Goal: Navigation & Orientation: Find specific page/section

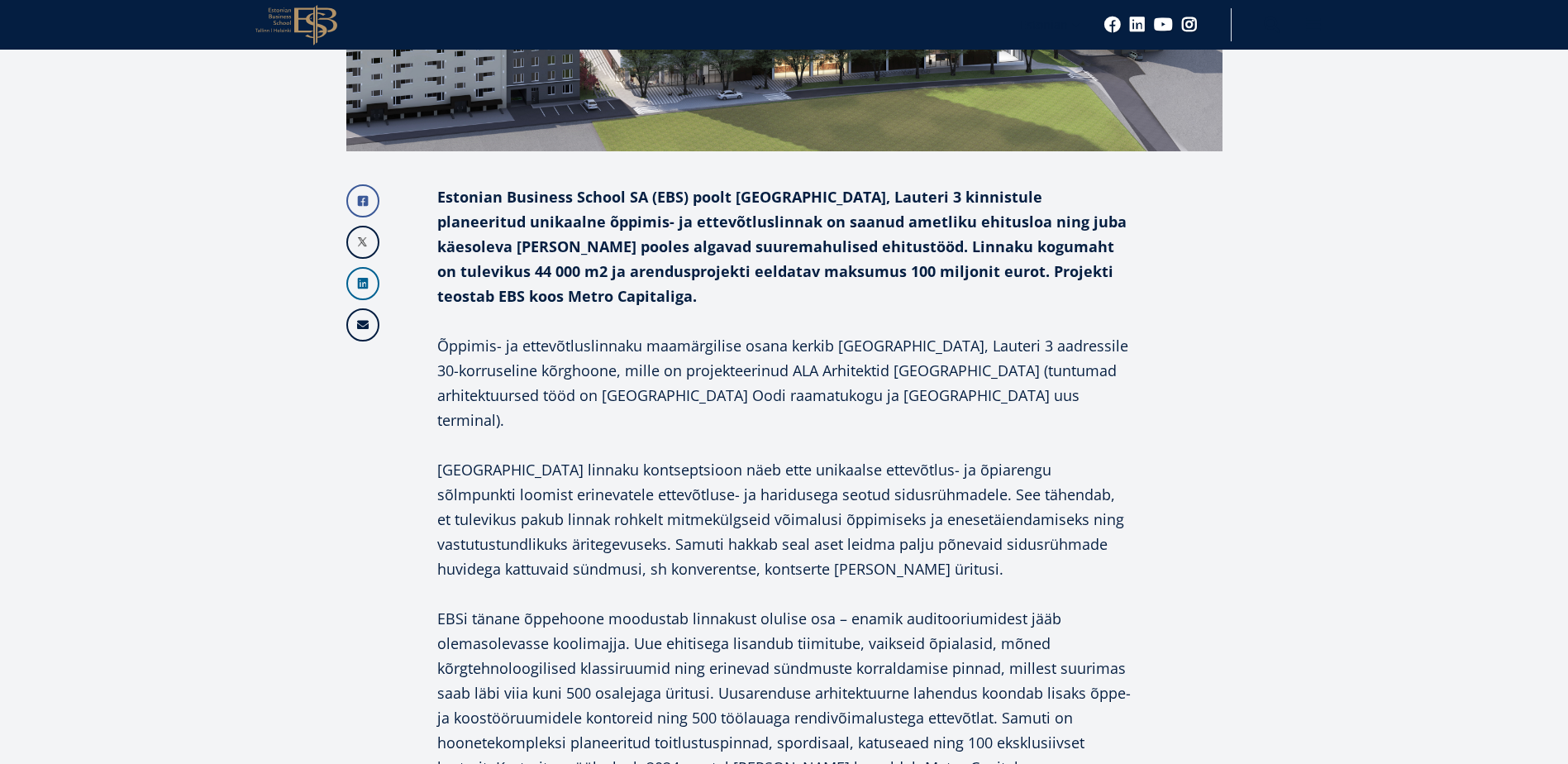
scroll to position [909, 0]
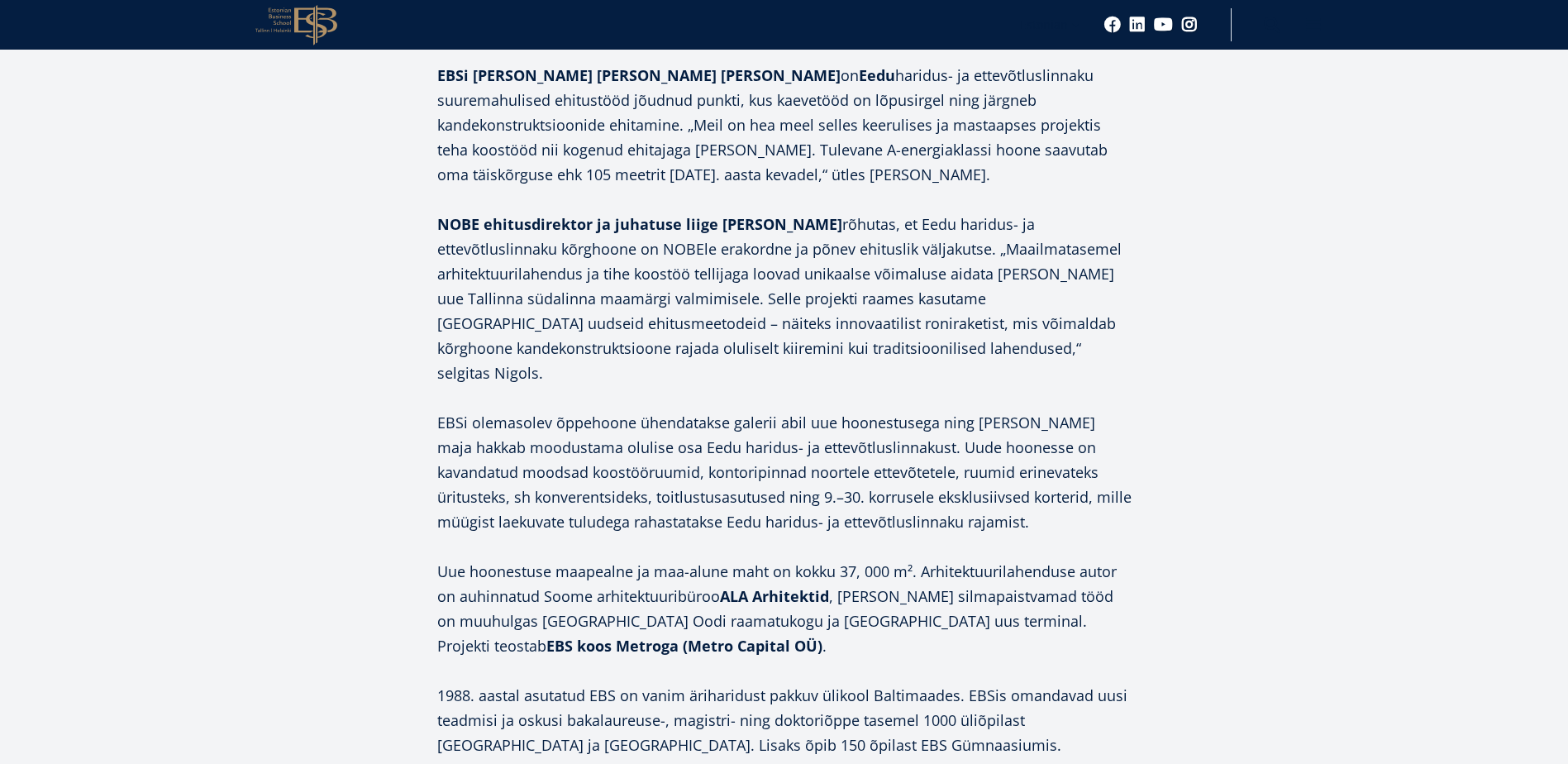
scroll to position [1405, 0]
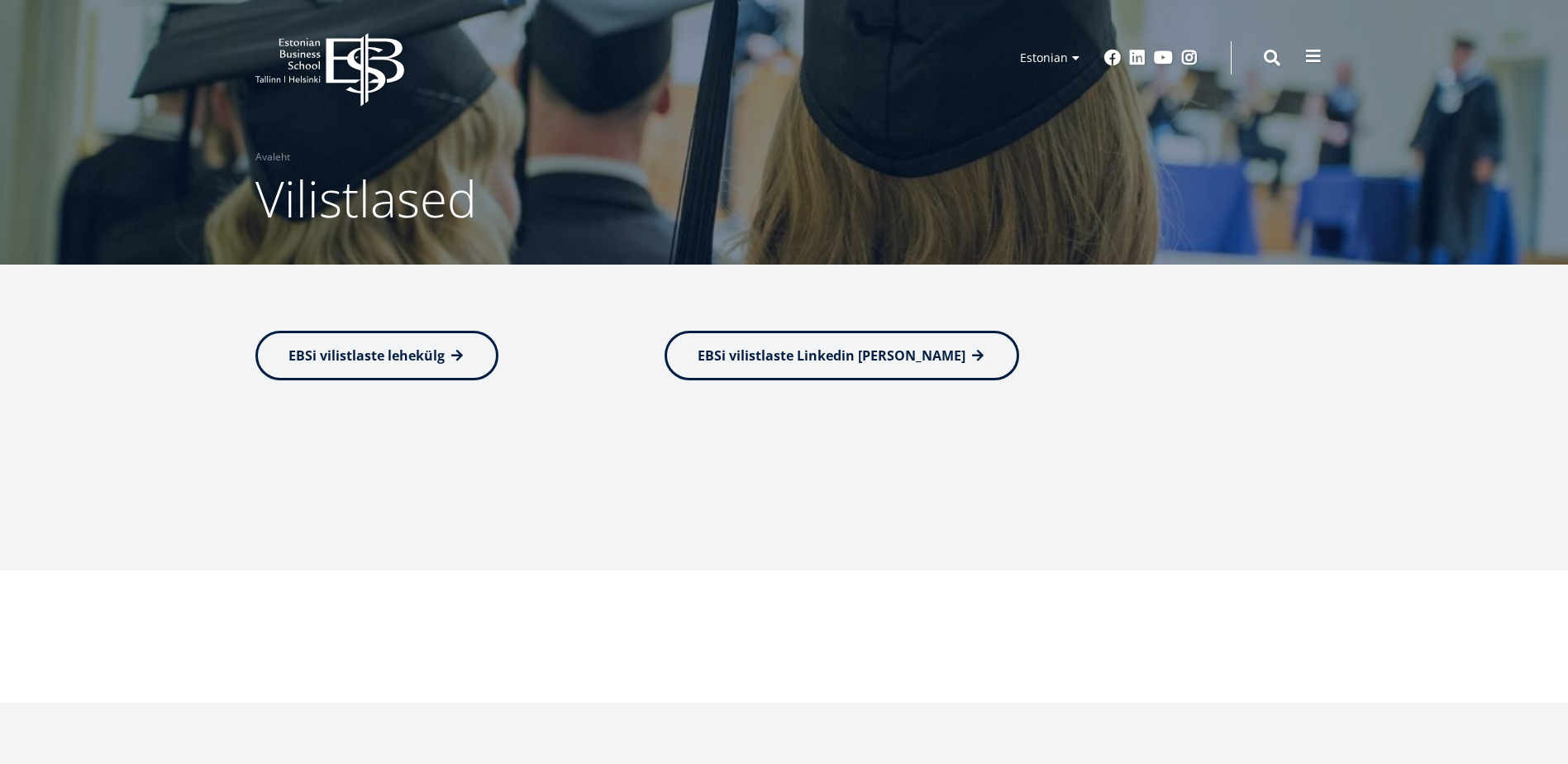
click at [1313, 54] on span at bounding box center [1314, 57] width 17 height 17
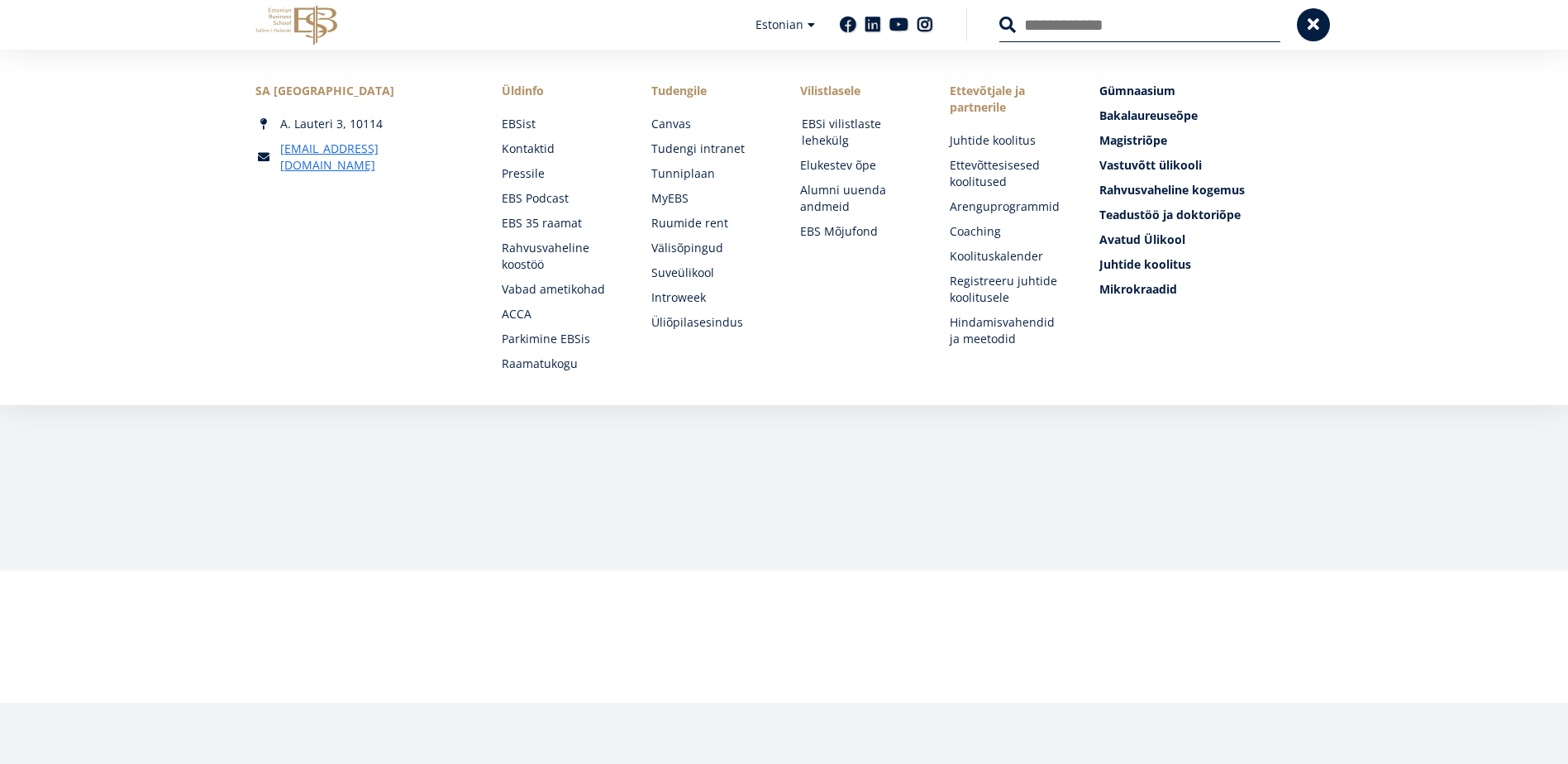
click at [825, 131] on link "EBSi vilistlaste lehekülg" at bounding box center [860, 132] width 116 height 33
click at [697, 174] on link "Tunniplaan" at bounding box center [710, 174] width 116 height 17
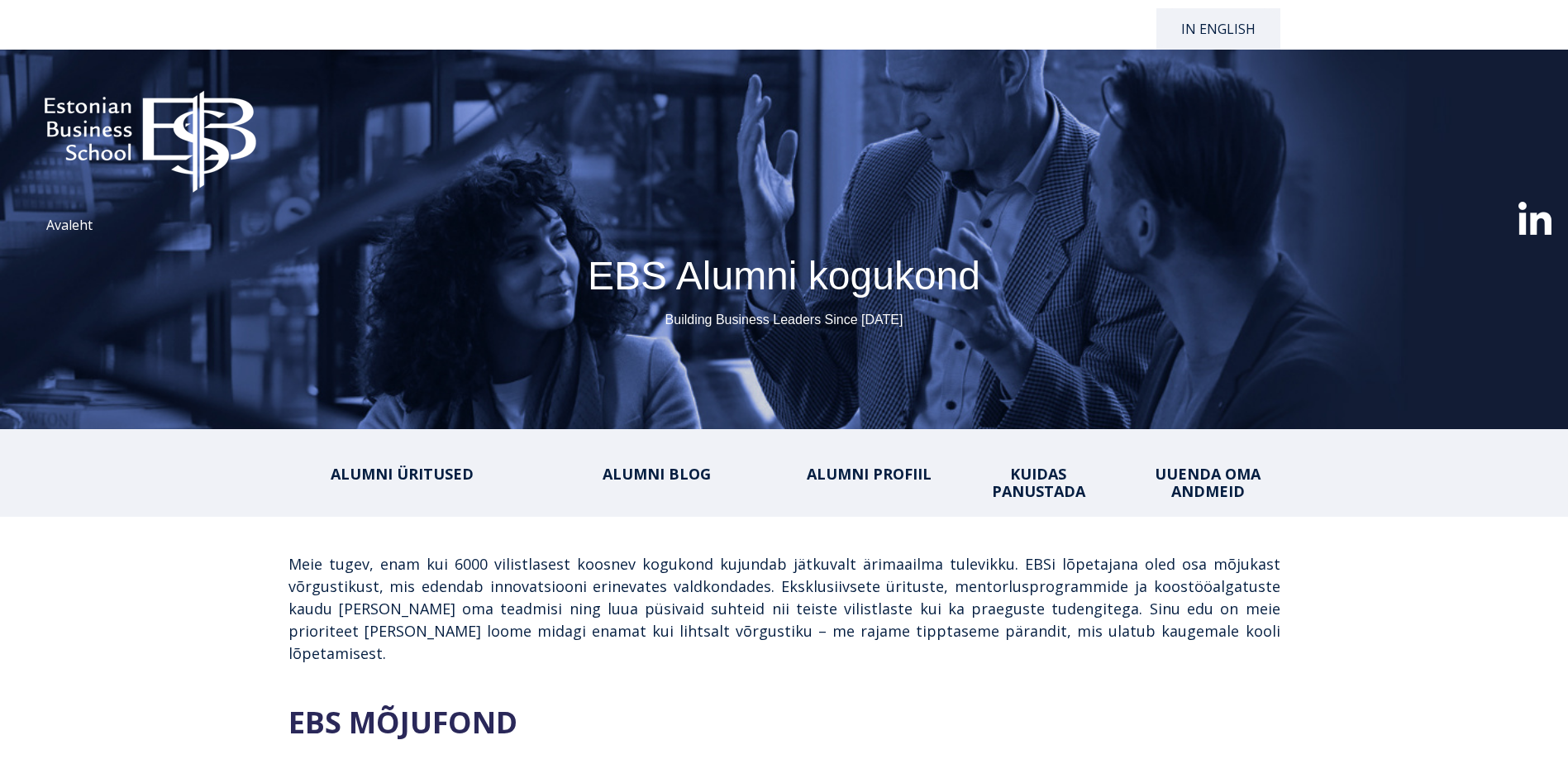
select select "**"
